Goal: Task Accomplishment & Management: Complete application form

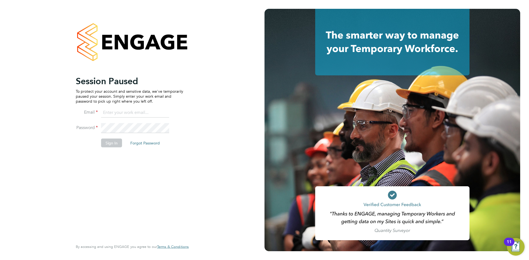
click at [115, 114] on input at bounding box center [135, 113] width 68 height 10
type input "chloe.harding@txmrecruit.co.uk"
click at [107, 143] on button "Sign In" at bounding box center [111, 143] width 21 height 9
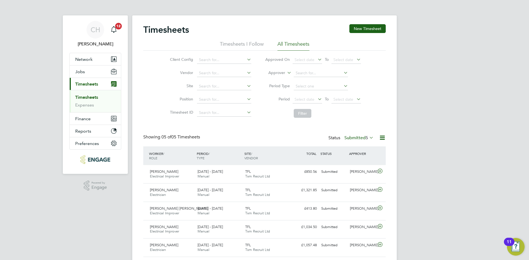
click at [358, 137] on label "Submitted 5" at bounding box center [358, 138] width 29 height 6
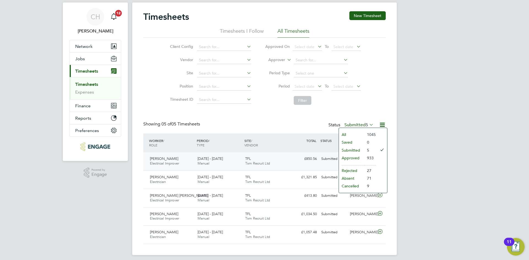
scroll to position [17, 0]
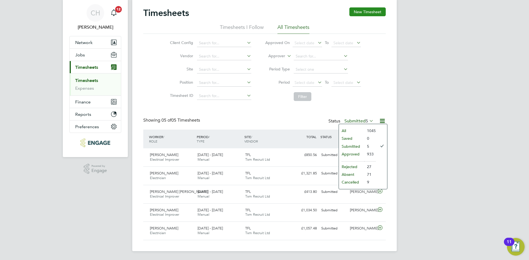
click at [370, 13] on button "New Timesheet" at bounding box center [367, 11] width 36 height 9
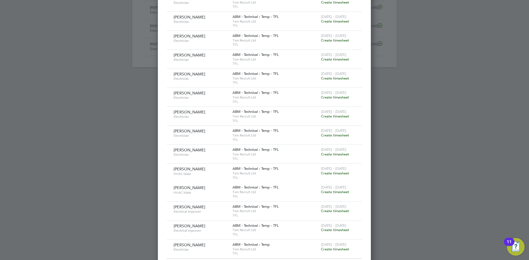
scroll to position [211, 0]
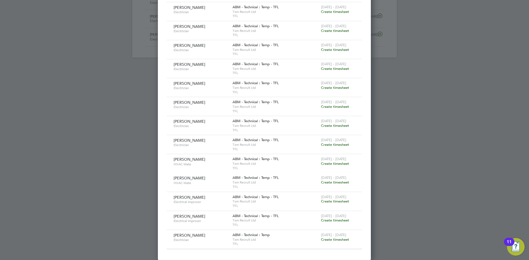
click at [335, 163] on span "Create timesheet" at bounding box center [335, 163] width 28 height 5
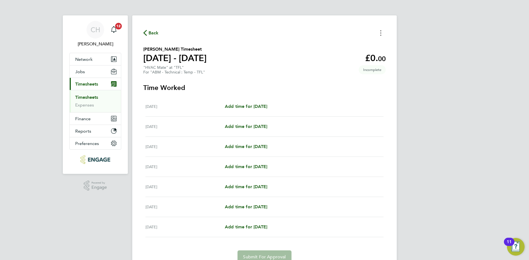
click at [379, 31] on button "Timesheets Menu" at bounding box center [381, 33] width 10 height 9
click at [340, 45] on button "Mark as absent" at bounding box center [353, 45] width 66 height 11
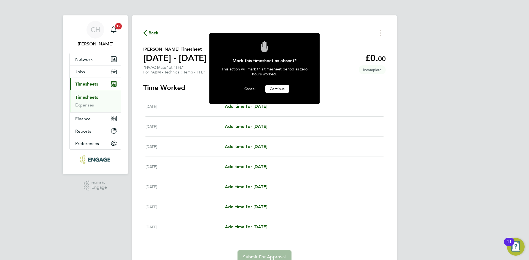
click at [278, 87] on span "Continue" at bounding box center [277, 89] width 15 height 5
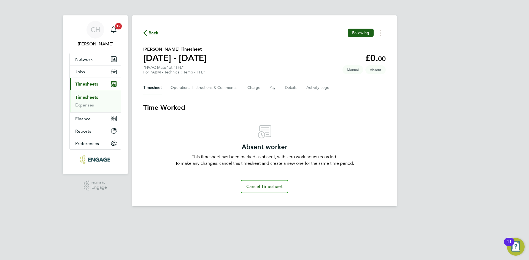
click at [91, 99] on link "Timesheets" at bounding box center [86, 97] width 23 height 5
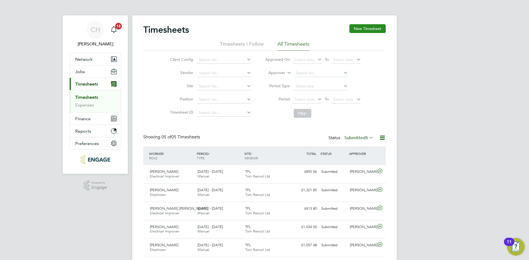
click at [376, 27] on button "New Timesheet" at bounding box center [367, 28] width 36 height 9
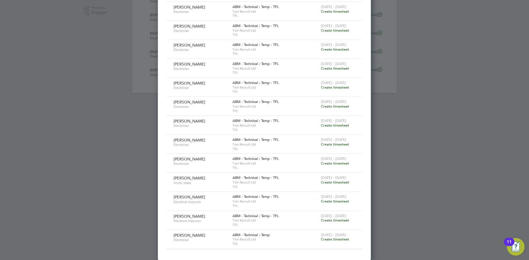
click at [335, 182] on span "Create timesheet" at bounding box center [335, 182] width 28 height 5
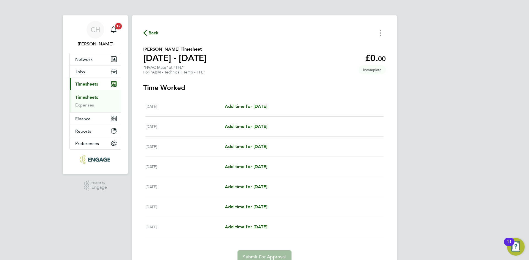
click at [380, 34] on button "Timesheets Menu" at bounding box center [381, 33] width 10 height 9
click at [342, 46] on button "Mark as absent" at bounding box center [353, 45] width 66 height 11
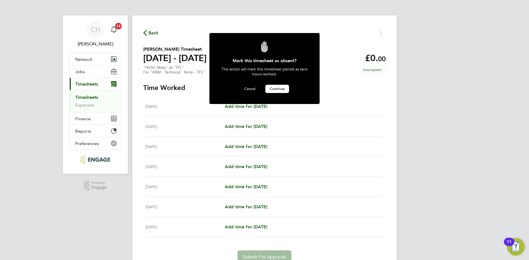
click at [276, 89] on span "Continue" at bounding box center [277, 89] width 15 height 5
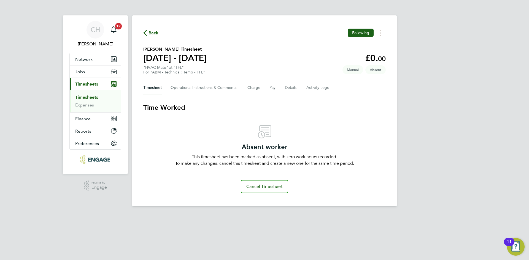
click at [86, 98] on link "Timesheets" at bounding box center [86, 97] width 23 height 5
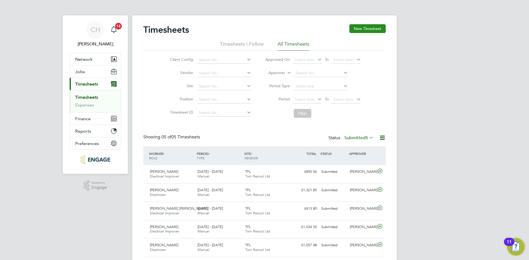
click at [365, 27] on button "New Timesheet" at bounding box center [367, 28] width 36 height 9
